Goal: Check status: Check status

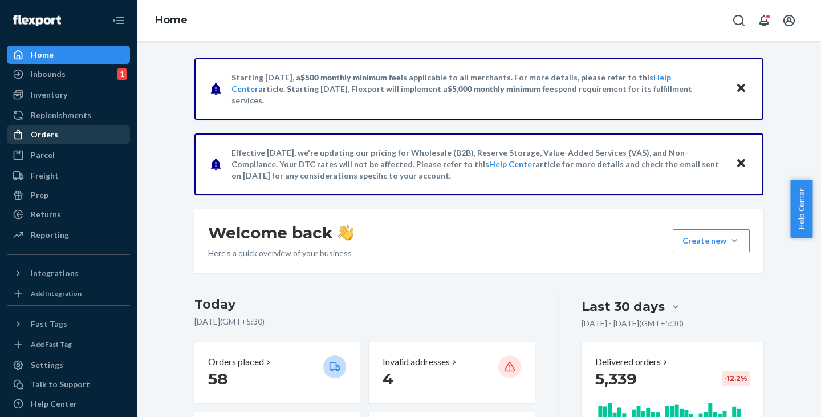
click at [50, 142] on div "Orders" at bounding box center [68, 134] width 121 height 16
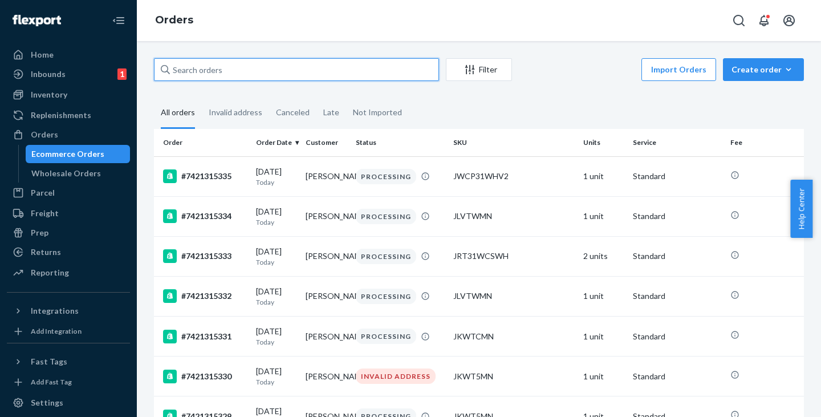
click at [203, 70] on input "text" at bounding box center [296, 69] width 285 height 23
paste input "[PERSON_NAME]"
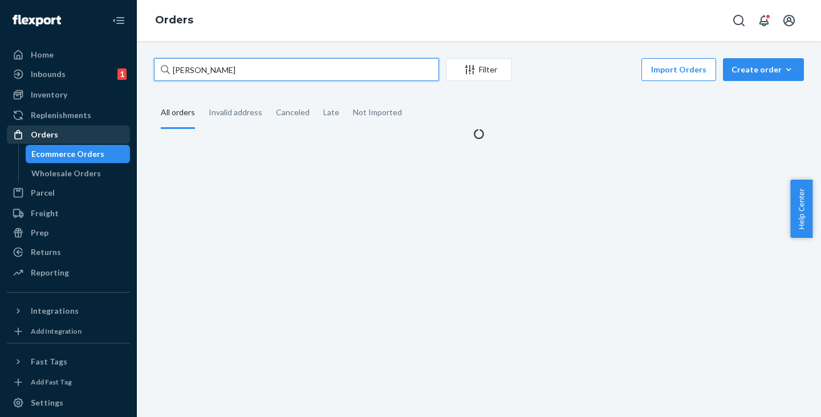
type input "[PERSON_NAME]"
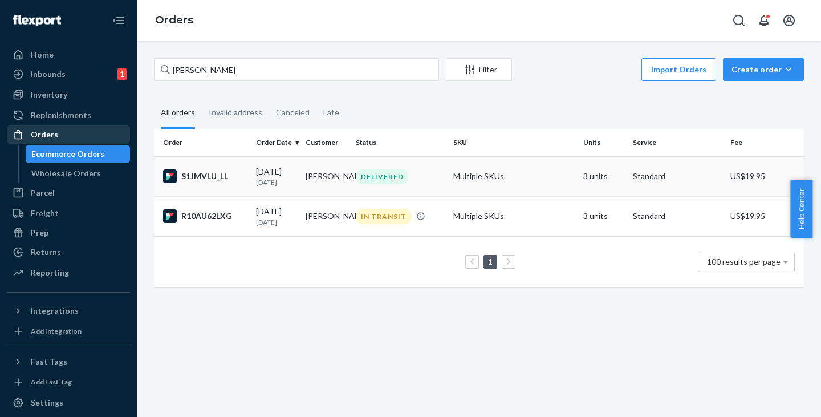
click at [287, 182] on p "[DATE]" at bounding box center [276, 182] width 40 height 10
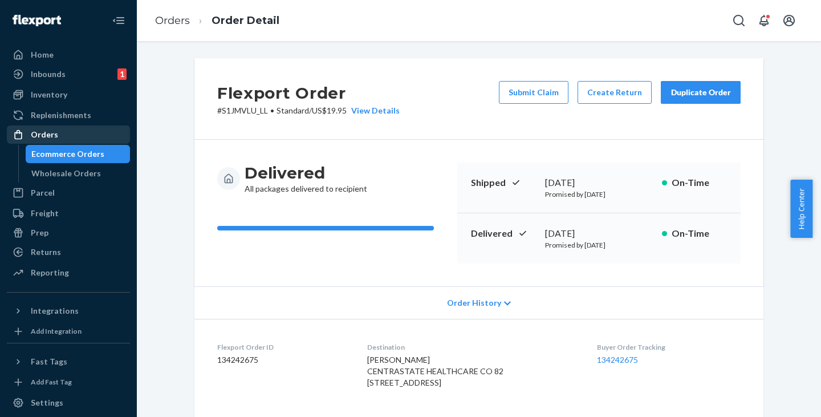
click at [59, 153] on div "Ecommerce Orders" at bounding box center [67, 153] width 73 height 11
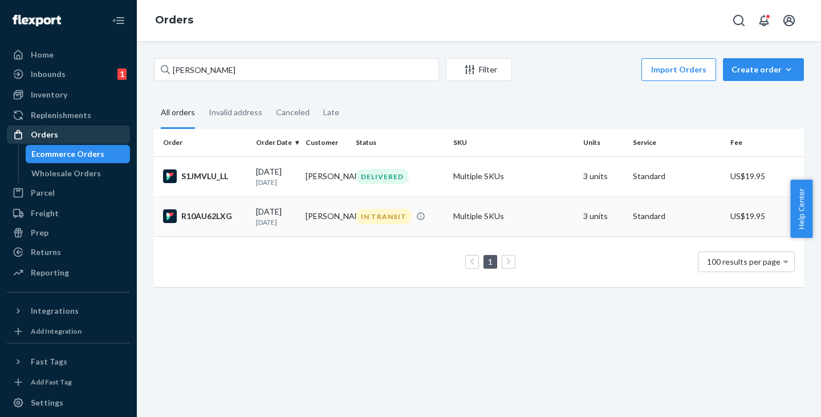
click at [301, 215] on td "[PERSON_NAME]" at bounding box center [326, 216] width 50 height 40
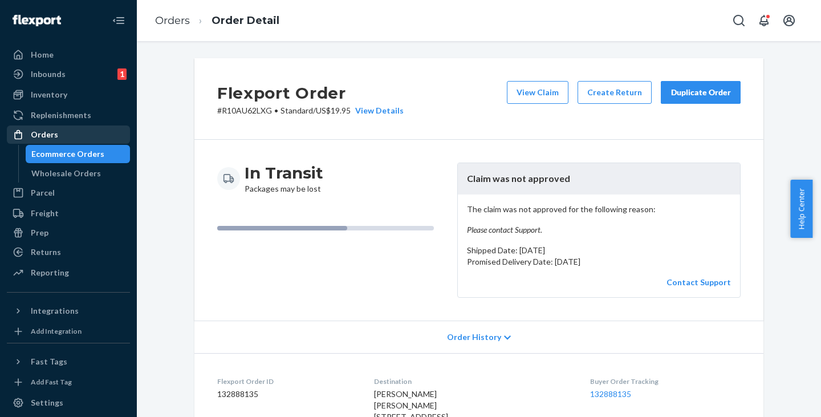
click at [80, 150] on div "Ecommerce Orders" at bounding box center [67, 153] width 73 height 11
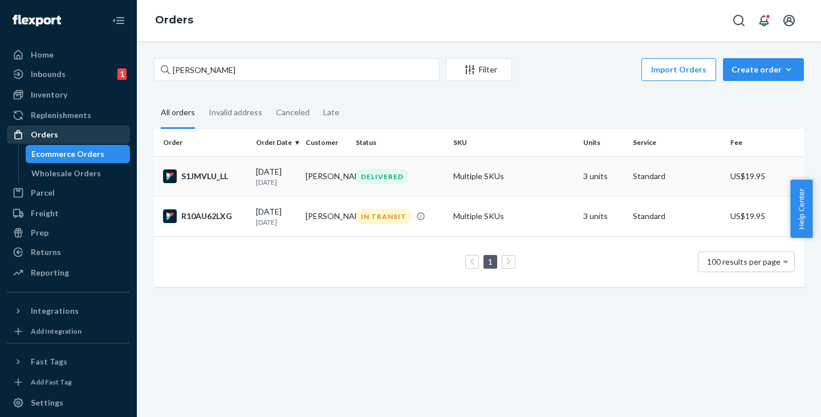
click at [308, 170] on td "[PERSON_NAME]" at bounding box center [326, 176] width 50 height 40
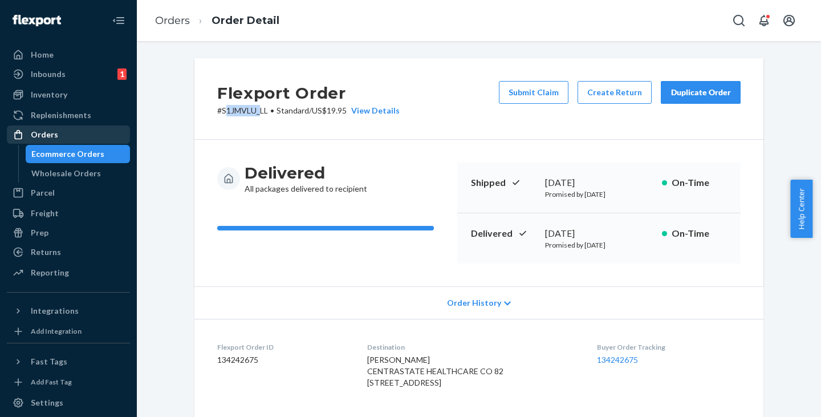
drag, startPoint x: 220, startPoint y: 111, endPoint x: 254, endPoint y: 111, distance: 34.2
click at [254, 111] on p "# S1JMVLU_LL • Standard / US$19.95 View Details" at bounding box center [308, 110] width 182 height 11
click at [246, 131] on div "Flexport Order # S1JMVLU_LL • Standard / US$19.95 View Details Submit Claim Cre…" at bounding box center [478, 98] width 569 height 81
click at [221, 110] on p "# S1JMVLU_LL • Standard / US$19.95 View Details" at bounding box center [308, 110] width 182 height 11
drag, startPoint x: 219, startPoint y: 112, endPoint x: 263, endPoint y: 109, distance: 44.5
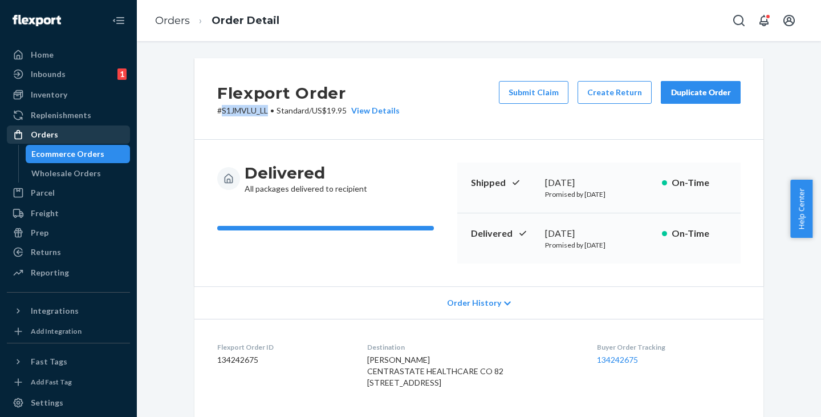
click at [263, 109] on p "# S1JMVLU_LL • Standard / US$19.95 View Details" at bounding box center [308, 110] width 182 height 11
copy p "S1JMVLU_LL"
click at [60, 146] on div "Ecommerce Orders" at bounding box center [78, 154] width 103 height 16
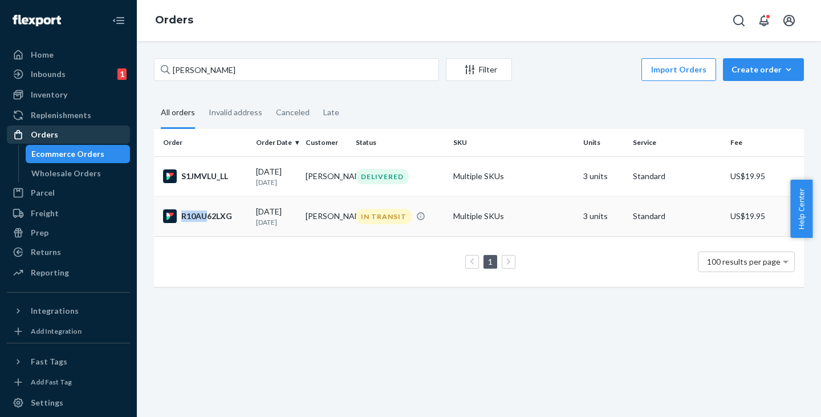
drag, startPoint x: 248, startPoint y: 213, endPoint x: 205, endPoint y: 216, distance: 43.4
click at [205, 216] on td "R10AU62LXG" at bounding box center [202, 216] width 97 height 40
drag, startPoint x: 238, startPoint y: 171, endPoint x: 192, endPoint y: 172, distance: 46.2
click at [192, 172] on div "S1JMVLU_LL" at bounding box center [205, 176] width 84 height 14
drag, startPoint x: 235, startPoint y: 175, endPoint x: 230, endPoint y: 185, distance: 11.0
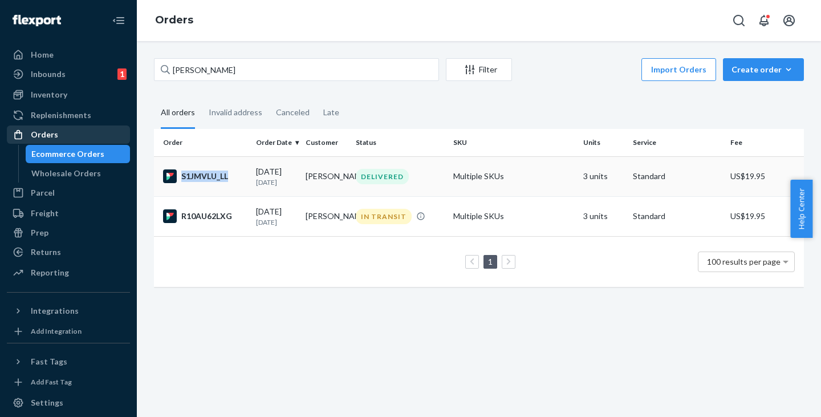
click at [230, 185] on td "S1JMVLU_LL" at bounding box center [202, 176] width 97 height 40
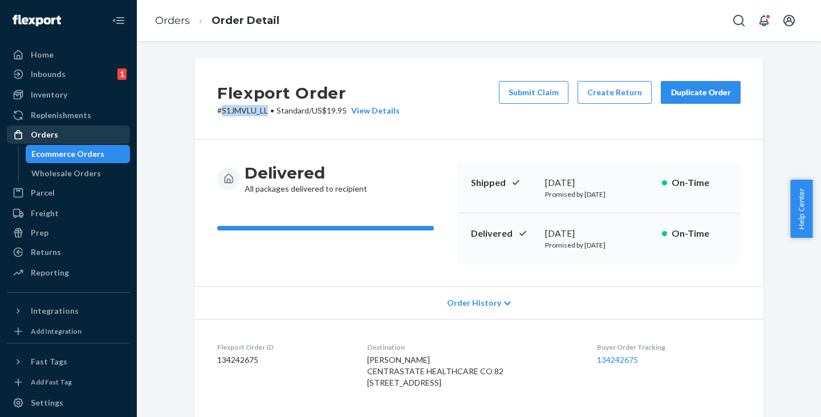
drag, startPoint x: 262, startPoint y: 107, endPoint x: 218, endPoint y: 113, distance: 44.3
click at [218, 113] on p "# S1JMVLU_LL • Standard / US$19.95 View Details" at bounding box center [308, 110] width 182 height 11
copy p "S1JMVLU_LL"
drag, startPoint x: 438, startPoint y: 361, endPoint x: 364, endPoint y: 356, distance: 73.7
click at [367, 356] on div "[PERSON_NAME] CENTRASTATE HEALTHCARE CO 82 [STREET_ADDRESS]" at bounding box center [472, 371] width 211 height 34
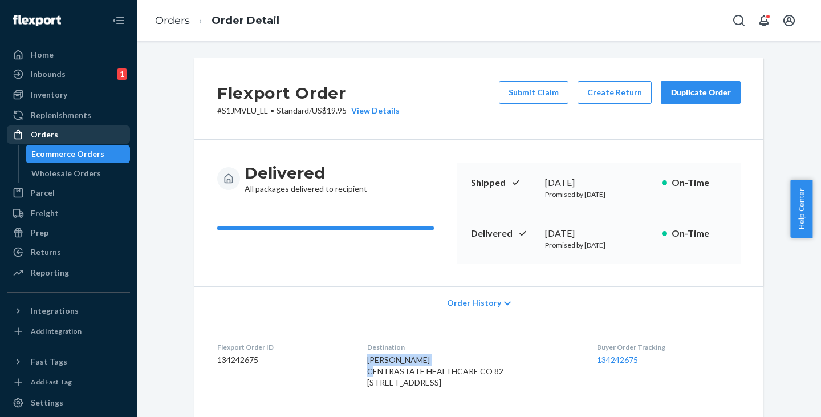
copy span "[PERSON_NAME]"
click at [52, 157] on div "Ecommerce Orders" at bounding box center [67, 153] width 73 height 11
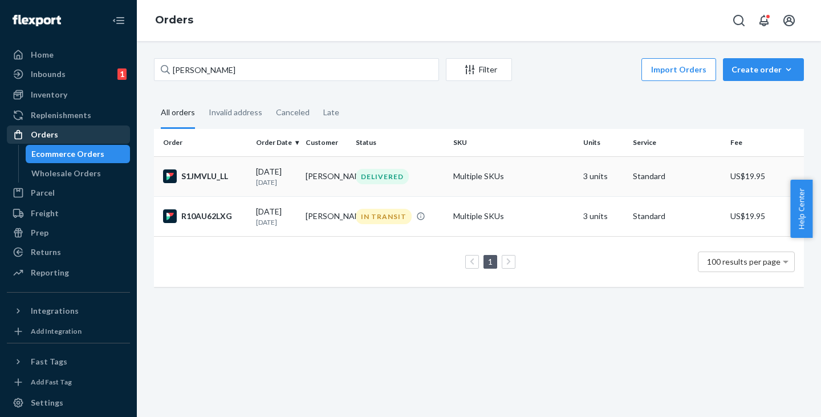
click at [309, 178] on td "[PERSON_NAME]" at bounding box center [326, 176] width 50 height 40
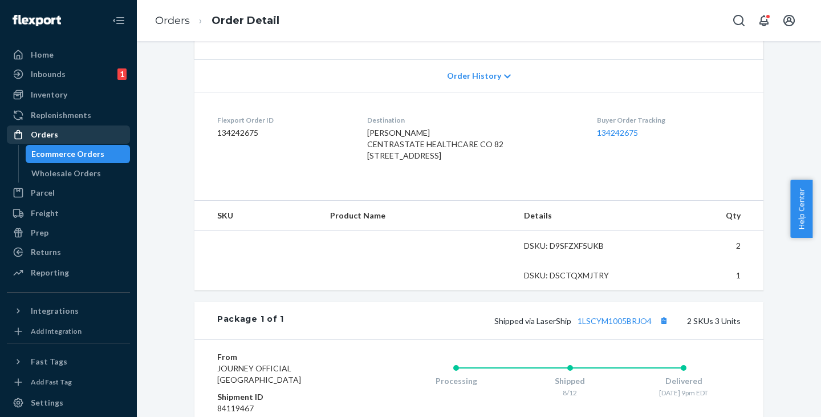
scroll to position [228, 0]
